Goal: Information Seeking & Learning: Learn about a topic

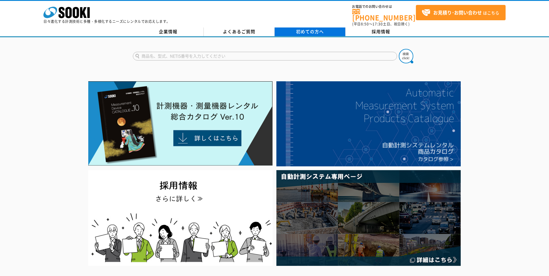
click at [302, 28] on span "初めての方へ" at bounding box center [310, 31] width 28 height 6
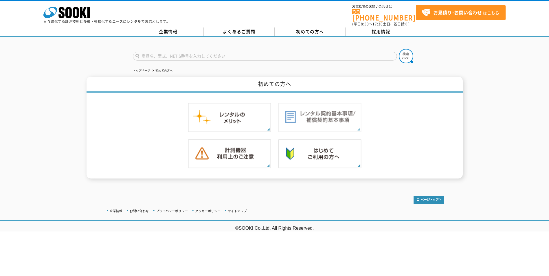
click at [304, 114] on img at bounding box center [319, 117] width 83 height 29
click at [295, 156] on img at bounding box center [319, 153] width 83 height 29
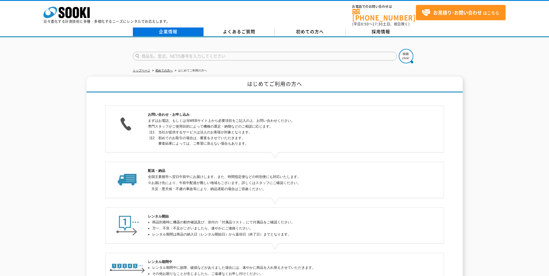
click at [162, 27] on link "企業情報" at bounding box center [168, 31] width 71 height 9
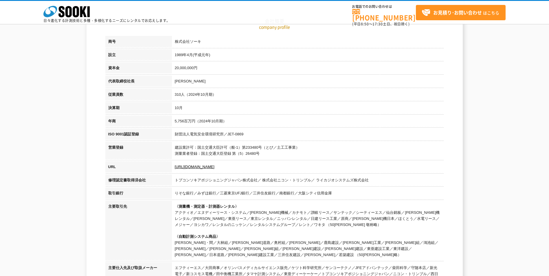
scroll to position [116, 0]
